Goal: Task Accomplishment & Management: Use online tool/utility

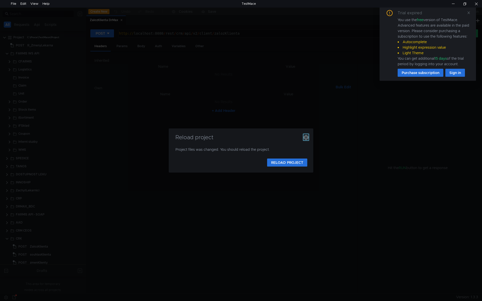
click at [306, 138] on icon "button" at bounding box center [306, 137] width 5 height 5
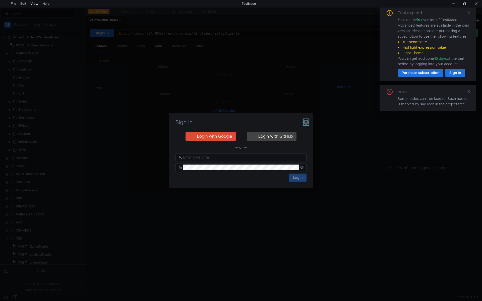
click at [307, 120] on icon "button" at bounding box center [306, 122] width 5 height 5
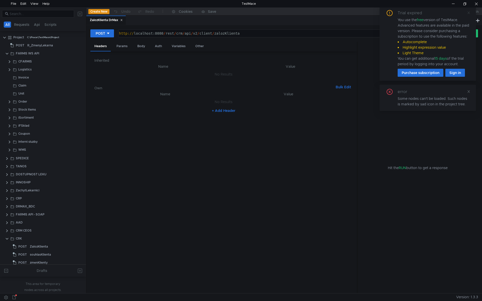
click at [468, 12] on icon at bounding box center [469, 13] width 3 height 3
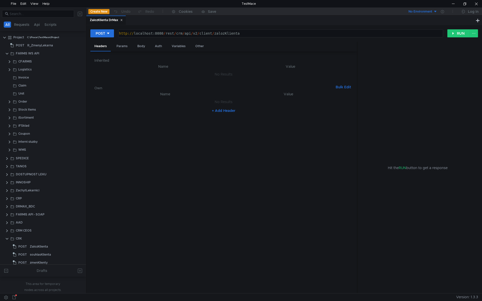
click at [121, 19] on icon at bounding box center [121, 20] width 3 height 3
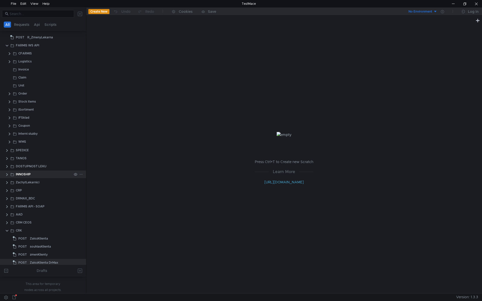
scroll to position [12, 0]
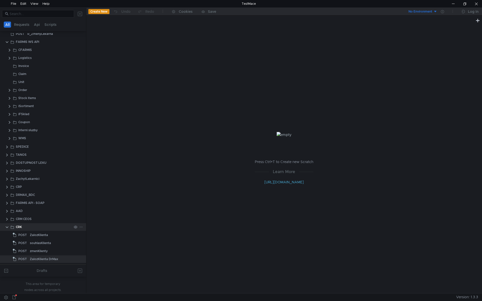
click at [7, 227] on clr-icon at bounding box center [7, 228] width 4 height 4
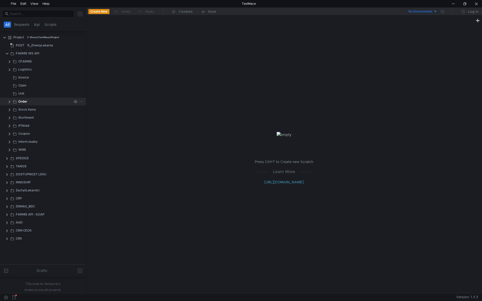
click at [11, 102] on clr-icon at bounding box center [10, 102] width 4 height 4
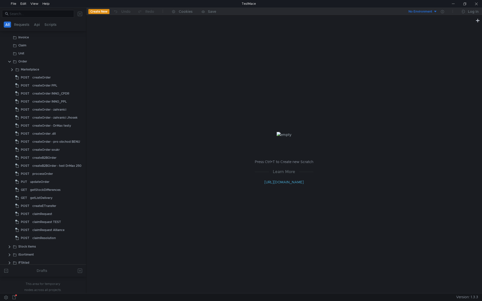
scroll to position [32, 0]
click at [47, 246] on div "claimResolution" at bounding box center [43, 247] width 23 height 8
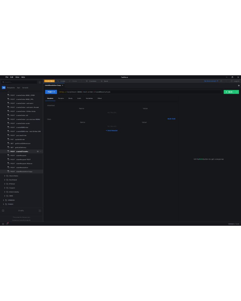
scroll to position [100, 0]
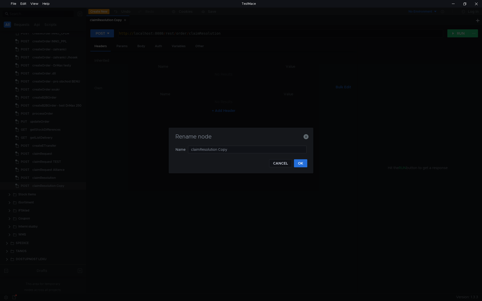
drag, startPoint x: 244, startPoint y: 149, endPoint x: 153, endPoint y: 146, distance: 91.5
click at [151, 146] on div "Rename node Name claimResolution Copy CANCEL OK" at bounding box center [241, 150] width 482 height 301
type input "getClaimStatus"
click at [300, 165] on button "OK" at bounding box center [300, 163] width 13 height 8
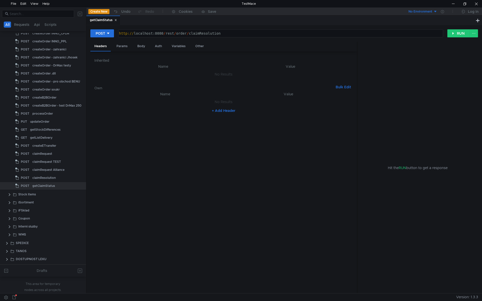
click at [199, 32] on div "http:// localhost:8080 / rest / order / claimResolution" at bounding box center [280, 37] width 325 height 12
paste textarea "getClaimStatus"
type textarea "[URL]"
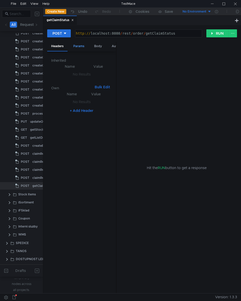
drag, startPoint x: 83, startPoint y: 47, endPoint x: 89, endPoint y: 46, distance: 6.7
click at [83, 47] on div "Params" at bounding box center [78, 46] width 19 height 9
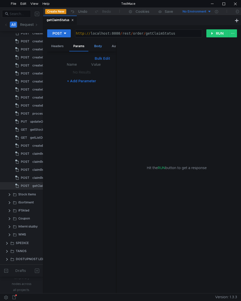
click at [96, 44] on div "Body" at bounding box center [98, 46] width 16 height 9
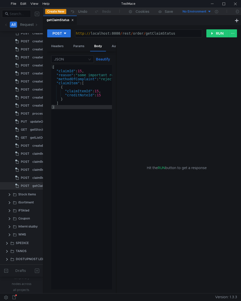
click at [66, 85] on div "{ "claimId" : 15 , "reason" : "some important reason for the complaint" , "meth…" at bounding box center [109, 181] width 116 height 233
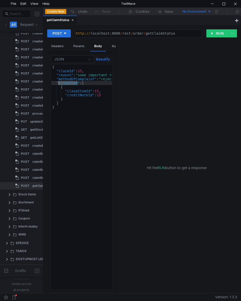
click at [66, 85] on div "{ "claimId" : 15 , "reason" : "some important reason for the complaint" , "meth…" at bounding box center [109, 181] width 116 height 233
paste textarea "dateFro"
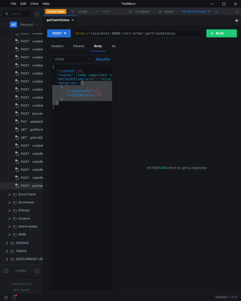
drag, startPoint x: 66, startPoint y: 103, endPoint x: 82, endPoint y: 83, distance: 25.7
click at [82, 83] on div "{ "claimId" : 15 , "reason" : "some important reason for the complaint" , "meth…" at bounding box center [109, 180] width 116 height 231
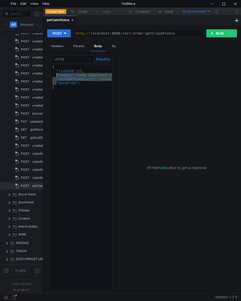
drag, startPoint x: 56, startPoint y: 83, endPoint x: 56, endPoint y: 75, distance: 8.3
click at [56, 75] on div "{ "claimId" : 15 , "reason" : "some important reason for the complaint" , "meth…" at bounding box center [109, 180] width 116 height 231
click at [65, 72] on div "{ "claimId" : 15 , "dateFrom" : }" at bounding box center [81, 181] width 61 height 233
type textarea ""claimId": 15,"
click at [65, 72] on div "{ "claimId" : 15 , "dateFrom" : }" at bounding box center [81, 181] width 61 height 233
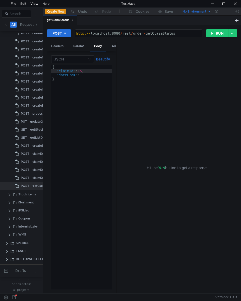
click at [91, 72] on div "{ "claimId" : 15 , "dateFrom" : }" at bounding box center [81, 181] width 61 height 233
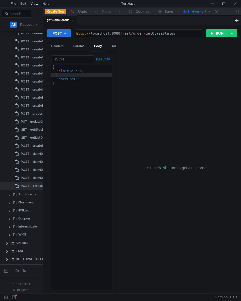
click at [58, 74] on div "{ "claimId" : 15 , "dateFrom" : }" at bounding box center [81, 181] width 61 height 233
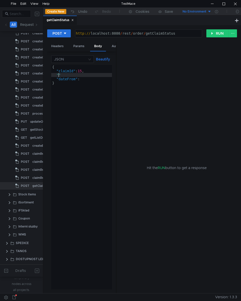
scroll to position [0, 0]
paste textarea "claimIdFarmis"
type textarea ""claimIdFarmis":"
type textarea ""claimId": 15,"
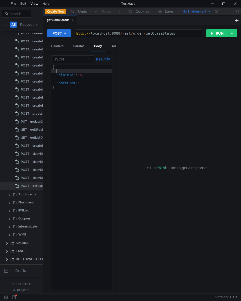
scroll to position [0, 0]
paste textarea ""claimIdFarmis":"
type textarea ""claimId": 15,"
paste textarea "15"
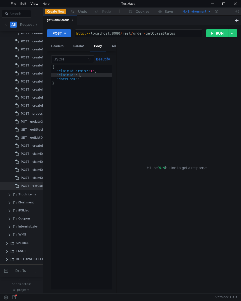
click at [79, 77] on div "{ "claimIdFarmis" : 15 , "claimId" : , "dateFrom" : }" at bounding box center [81, 181] width 61 height 233
type textarea ""_dateFrom": "","
type textarea "}"
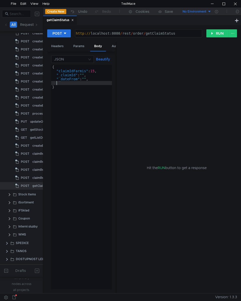
paste textarea
click at [90, 77] on div "{ "claimIdFarmis" : 15 , "_claimId" : "" , "_dateFrom" : "" , "_dateTo" : "" , }" at bounding box center [81, 181] width 61 height 233
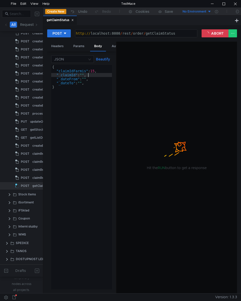
type textarea ""_claimId": "","
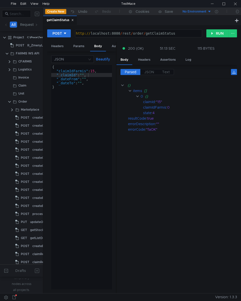
scroll to position [0, 2]
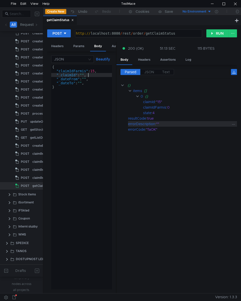
click at [157, 124] on div """" at bounding box center [194, 124] width 76 height 6
click at [97, 123] on div "{ "claimIdFarmis" : 15 , "_claimId" : "" , "_dateFrom" : "" , "_dateTo" : "" , }" at bounding box center [81, 181] width 61 height 233
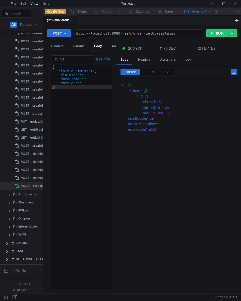
click at [61, 76] on div "{ "claimIdFarmis" : 15 , "_claimId" : "" , "_dateFrom" : "" , "_dateTo" : "" , }" at bounding box center [81, 181] width 61 height 233
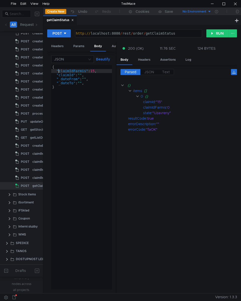
click at [59, 71] on div "{ "claimIdFarmis" : 15 , "claimId" : "" , "_dateFrom" : "" , "_dateTo" : "" , }" at bounding box center [81, 181] width 61 height 233
click at [82, 74] on div "{ "_claimIdFarmis" : 15 , "claimId" : "" , "_dateFrom" : "" , "_dateTo" : "" , }" at bounding box center [81, 181] width 61 height 233
paste textarea "69014"
click at [93, 88] on div "{ "_claimIdFarmis" : 15 , "claimId" : "69014" , "_dateFrom" : "" , "_dateTo" : …" at bounding box center [81, 181] width 61 height 233
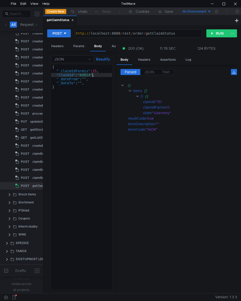
scroll to position [0, 0]
click at [61, 71] on div "{ "_claimIdFarmis" : 15 , "claimId" : "69014" , "_dateFrom" : "" , "_dateTo" : …" at bounding box center [81, 181] width 61 height 233
click at [94, 71] on div "{ "claimIdFarmis" : 15 , "claimId" : "69014" , "_dateFrom" : "" , "_dateTo" : "…" at bounding box center [81, 181] width 61 height 233
paste textarea "419"
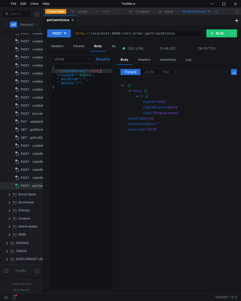
click at [95, 79] on div "{ "claimIdFarmis" : 4195 , "claimId" : "69014" , "_dateFrom" : "" , "_dateTo" :…" at bounding box center [81, 181] width 61 height 233
drag, startPoint x: 116, startPoint y: 76, endPoint x: 148, endPoint y: 75, distance: 32.2
click at [148, 75] on as-split "Headers Params Body Auth Variables Other JSON Beautify "_dateFrom": "", { "clai…" at bounding box center [142, 168] width 190 height 252
drag, startPoint x: 116, startPoint y: 79, endPoint x: 137, endPoint y: 81, distance: 21.1
click at [137, 81] on as-split "Headers Params Body Auth Variables Other JSON Beautify "_dateFrom": "", { "clai…" at bounding box center [142, 168] width 190 height 252
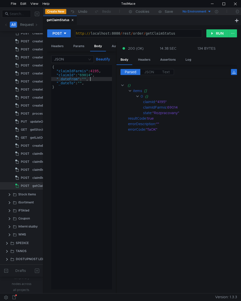
click at [59, 75] on div "{ "claimIdFarmis" : 4195 , "claimId" : "69014" , "_dateFrom" : "" , "_dateTo" :…" at bounding box center [81, 181] width 61 height 233
paste textarea "2025-08-01"
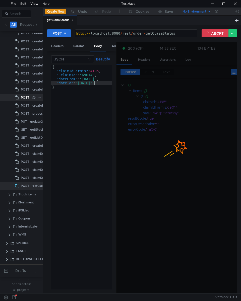
type textarea ""dateTo": "2025-10-01""
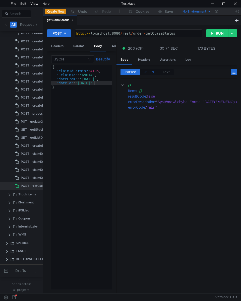
click at [151, 71] on span "JSON" at bounding box center [149, 72] width 10 height 5
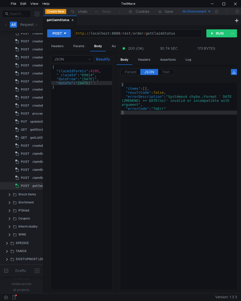
click at [151, 71] on span "JSON" at bounding box center [149, 72] width 10 height 5
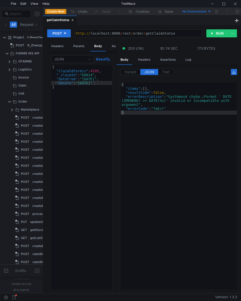
scroll to position [0, 3]
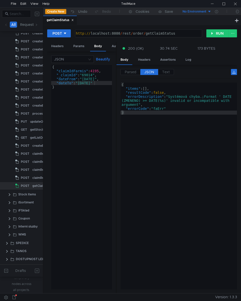
type textarea "}"
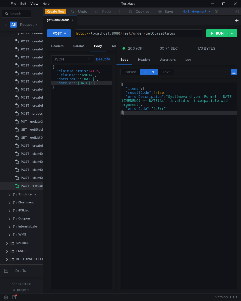
click at [166, 138] on div "{ "items" : [ ] , "resultCode" : false , "errorDescription" : "Systémová chyba.…" at bounding box center [179, 190] width 117 height 215
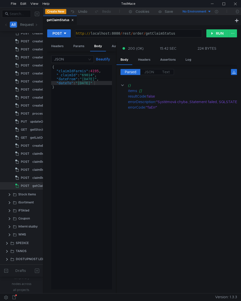
click at [122, 123] on cdk-virtual-scroll-viewport "{} items [] resultCode : false errorDescription : "Systémová chyba.;Statement f…" at bounding box center [179, 186] width 117 height 207
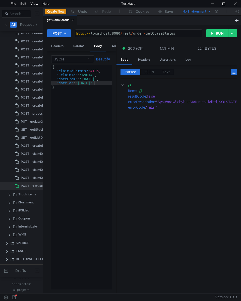
type textarea ""dateFrom": "[DATE]","
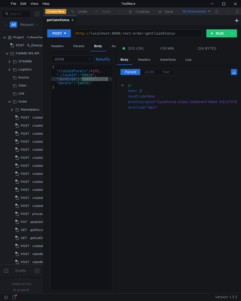
click at [107, 80] on div "{ "claimIdFarmis" : 4195 , "_claimId" : "69014" , "dateFrom" : "[DATE]" , "date…" at bounding box center [81, 181] width 61 height 233
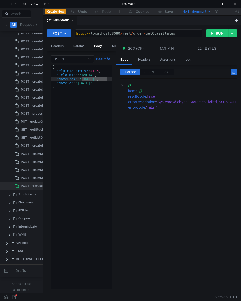
scroll to position [0, 3]
click at [148, 119] on cdk-virtual-scroll-viewport "{} items [] resultCode : false errorDescription : "Systémová chyba.;Statement f…" at bounding box center [179, 186] width 117 height 207
click at [88, 79] on div "{ "claimIdFarmis" : 4195 , "_claimId" : "69014" , "dateFrom" : "[DATE]" , "date…" at bounding box center [81, 177] width 61 height 225
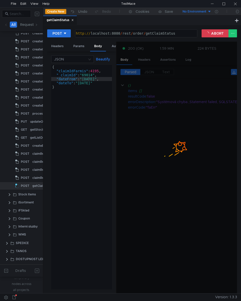
click at [59, 71] on div "{ "claimIdFarmis" : 4195 , "_claimId" : "69014" , "dateFrom" : "[DATE]" , "date…" at bounding box center [81, 181] width 61 height 233
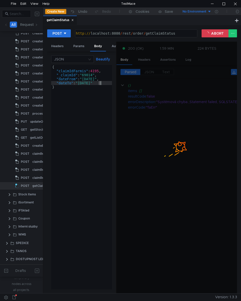
click at [100, 85] on div "{ "claimIdFarmis" : 4195 , "_claimId" : "69014" , "dateFrom" : "[DATE]" , "date…" at bounding box center [81, 181] width 61 height 233
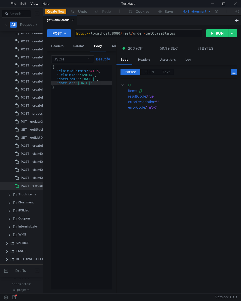
click at [172, 117] on cdk-virtual-scroll-viewport "{} items [] resultCode : true errorDescription : "" errorCode : "faOK"" at bounding box center [179, 186] width 117 height 207
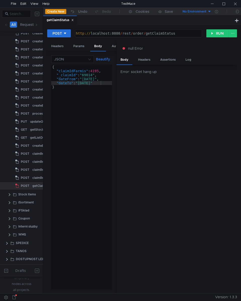
click at [101, 96] on div "{ "claimIdFarmis" : 4195 , "_claimId" : "69014" , "dateFrom" : "2025-08-01" , "…" at bounding box center [81, 181] width 61 height 233
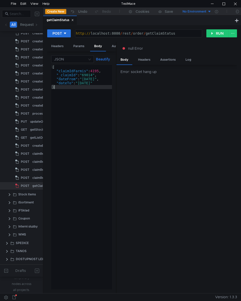
click at [72, 120] on div "{ "claimIdFarmis" : 4195 , "_claimId" : "69014" , "dateFrom" : "2025-08-01" , "…" at bounding box center [81, 181] width 61 height 233
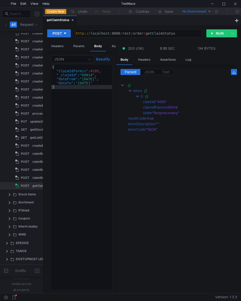
click at [59, 72] on div "{ "claimIdFarmis" : 4195 , "_claimId" : "69014" , "dateFrom" : "2025-08-01" , "…" at bounding box center [81, 181] width 61 height 233
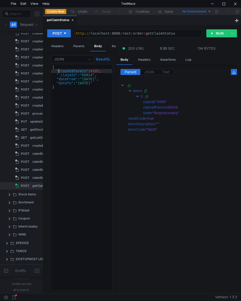
scroll to position [0, 1]
click at [92, 79] on div "{ "_claimIdFarmis" : 4195 , "_claimId" : "69014" , "dateFrom" : "2025-08-01" , …" at bounding box center [81, 181] width 61 height 233
click at [163, 126] on div """" at bounding box center [194, 124] width 76 height 6
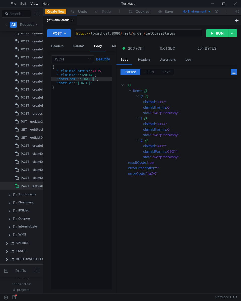
drag, startPoint x: 59, startPoint y: 80, endPoint x: 61, endPoint y: 85, distance: 5.4
click at [59, 80] on div "{ "_claimIdFarmis" : 4195 , "_claimId" : "69014" , "dateFrom" : "2024-08-01" , …" at bounding box center [81, 181] width 61 height 233
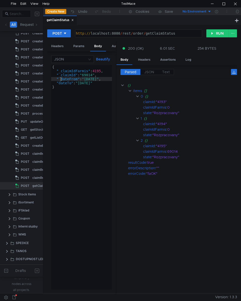
scroll to position [0, 1]
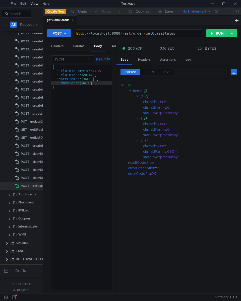
click at [59, 79] on div "{ "_claimIdFarmis" : 4195 , "_claimId" : "69014" , "dateFrom" : "2024-08-01" , …" at bounding box center [81, 181] width 61 height 233
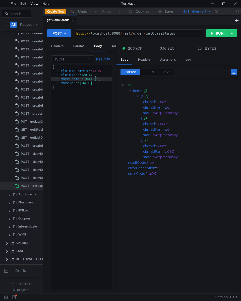
type textarea ""_dateFrom": "[DATE]","
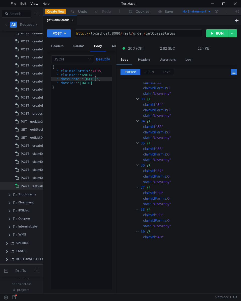
scroll to position [0, 0]
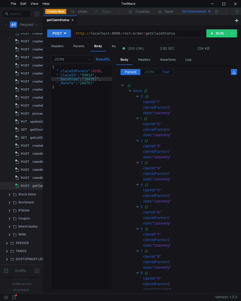
click at [166, 72] on span "Text" at bounding box center [166, 72] width 8 height 5
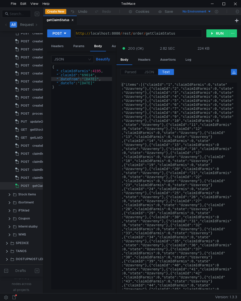
type textarea "{"items":[{"claimId":"1","claimIdFarmis":0,"state":"Uzavreny"},{"claimId":"2","…"
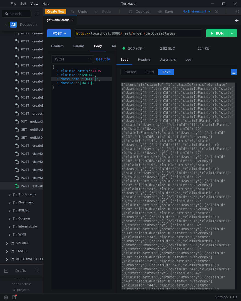
scroll to position [0, 1]
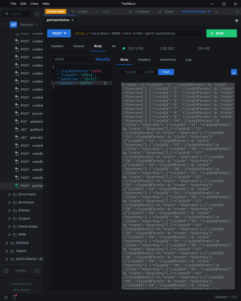
click at [105, 85] on div "{ "_claimIdFarmis" : 4195 , "_claimId" : "69014" , "_dateFrom" : "[DATE]" , "_d…" at bounding box center [81, 180] width 61 height 231
click at [61, 81] on div "{ "_claimIdFarmis" : 4195 , "_claimId" : "69014" , "_dateFrom" : "[DATE]" , "_d…" at bounding box center [81, 180] width 61 height 231
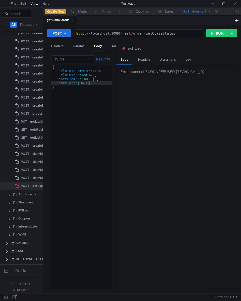
click at [136, 142] on div "Error: connect ECONNREFUSED 127.0.0.1:8080" at bounding box center [177, 179] width 121 height 229
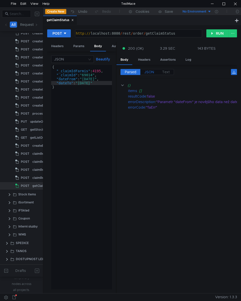
click at [149, 73] on span "JSON" at bounding box center [149, 72] width 10 height 5
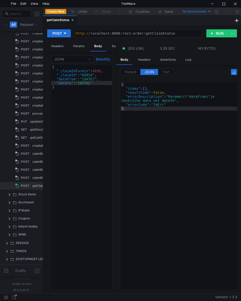
click at [149, 73] on span "JSON" at bounding box center [149, 72] width 10 height 5
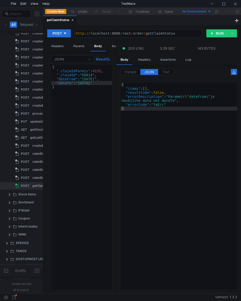
type textarea "}"
click at [86, 125] on div "{ "_claimIdFarmis" : 4195 , "_claimId" : "69014" , "dateFrom" : "2024-08-01" , …" at bounding box center [81, 181] width 61 height 233
type textarea "}"
click at [144, 138] on div "{ "items" : [ ] , "resultCode" : false , "errorDescription" : "Parametr \" date…" at bounding box center [179, 190] width 117 height 215
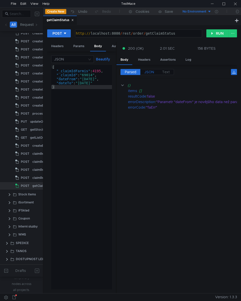
click at [149, 71] on span "JSON" at bounding box center [149, 72] width 10 height 5
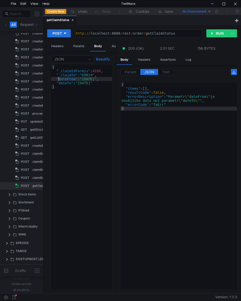
click at [58, 79] on div "{ "_claimIdFarmis" : 4195 , "_claimId" : "69014" , "dateFrom" : "2024-08-01" , …" at bounding box center [81, 181] width 61 height 233
type textarea ""_dateFrom": "2024-08-01","
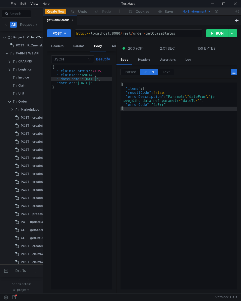
scroll to position [0, 1]
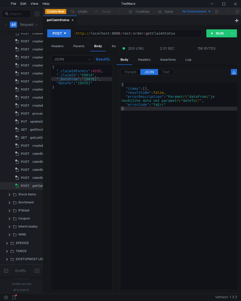
click at [59, 83] on div "{ "_claimIdFarmis" : 4195 , "_claimId" : "69014" , "_dateFrom" : "[DATE]" , "da…" at bounding box center [81, 180] width 61 height 231
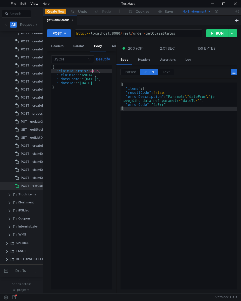
scroll to position [0, 3]
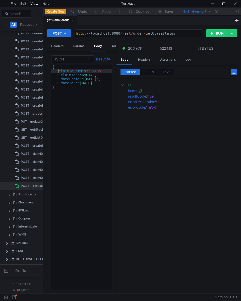
click at [59, 71] on div "{ "claimIdFarmis" : -4195 , "_claimId" : "69014" , "_dateFrom" : "[DATE]" , "_d…" at bounding box center [81, 180] width 61 height 231
click at [69, 82] on div "{ "claimIdFarmis" : -4195 , "_claimId" : "69014" , "_dateFrom" : "[DATE]" , "_d…" at bounding box center [81, 180] width 61 height 231
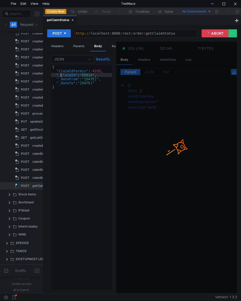
click at [60, 76] on div "{ "claimIdFarmis" : -4195 , "_claimId" : "69014" , "_dateFrom" : "[DATE]" , "_d…" at bounding box center [81, 180] width 61 height 231
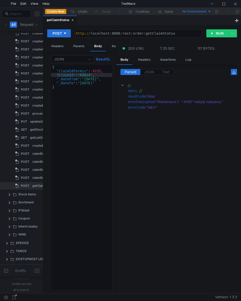
click at [146, 122] on cdk-virtual-scroll-viewport "{} items [] resultCode : false errorDescription : "Reklamace č. "-4195" nebyla …" at bounding box center [179, 186] width 117 height 207
click at [59, 71] on div "{ "claimIdFarmis" : -4195 , "claimId" : "69014" , "_dateFrom" : "2024-08-01" , …" at bounding box center [81, 180] width 61 height 231
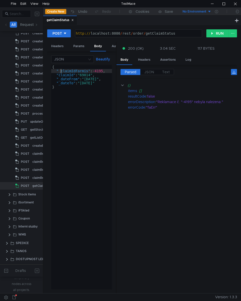
scroll to position [0, 1]
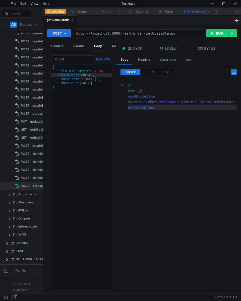
click at [153, 106] on div ""faErr"" at bounding box center [195, 108] width 98 height 6
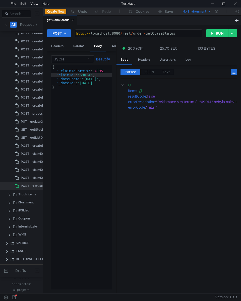
click at [163, 119] on cdk-virtual-scroll-viewport "{} items [] resultCode : false errorDescription : "Reklamace s externím č. "690…" at bounding box center [179, 186] width 117 height 207
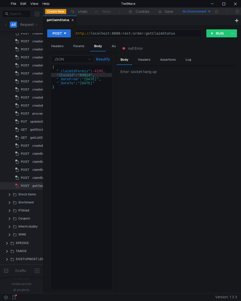
click at [93, 82] on div "{ "_claimIdFarmis" : -4195 , "claimId" : "69014" , "_dateFrom" : "2024-08-01" ,…" at bounding box center [81, 180] width 61 height 231
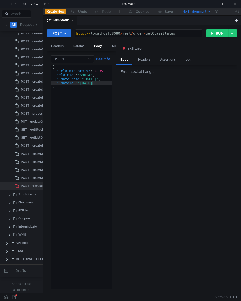
click at [81, 134] on div "{ "_claimIdFarmis" : -4195 , "claimId" : "69014" , "_dateFrom" : "2024-08-01" ,…" at bounding box center [81, 180] width 61 height 231
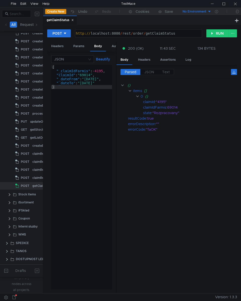
click at [60, 72] on div "{ "_claimIdFarmis" : -4195 , "claimId" : "69014" , "_dateFrom" : "2024-08-01" ,…" at bounding box center [81, 180] width 61 height 231
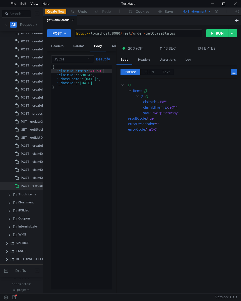
scroll to position [0, 4]
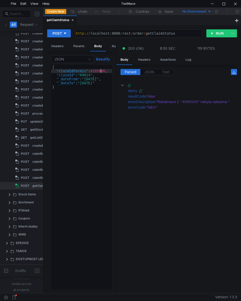
click at [100, 70] on div "{ "claimIdFarmis" : 4195000 , "claimId" : "69014" , "_dateFrom" : "2024-08-01" …" at bounding box center [81, 180] width 61 height 231
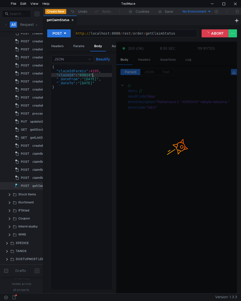
click at [92, 76] on div "{ "claimIdFarmis" : 4195 , "claimId" : "69014" , "_dateFrom" : "2024-08-01" , "…" at bounding box center [81, 180] width 61 height 231
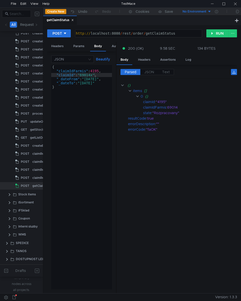
click at [59, 117] on div "{ "claimIdFarmis" : 4195 , "claimId" : "69014x" , "_dateFrom" : "2024-08-01" , …" at bounding box center [81, 180] width 61 height 231
click at [60, 80] on div "{ "claimIdFarmis" : 4195 , "claimId" : "69014x" , "_dateFrom" : "2024-08-01" , …" at bounding box center [81, 180] width 61 height 231
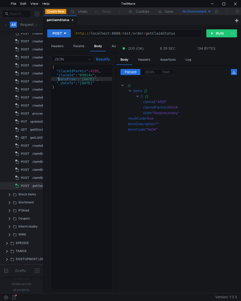
type textarea ""dateTo": "[DATE]""
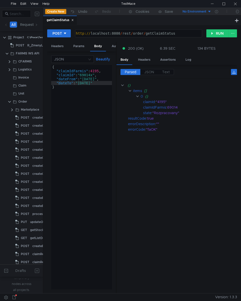
scroll to position [100, 0]
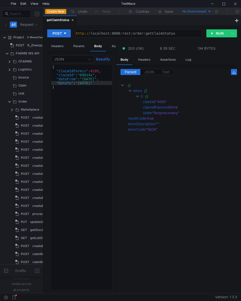
scroll to position [100, 0]
